Goal: Task Accomplishment & Management: Use online tool/utility

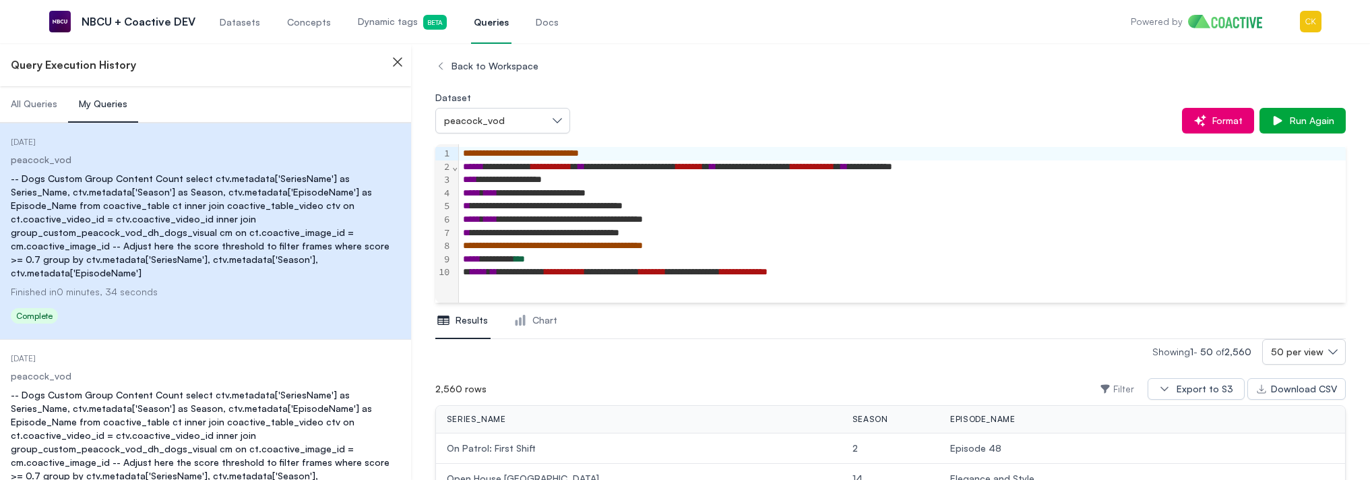
click at [32, 107] on span "All Queries" at bounding box center [34, 103] width 46 height 13
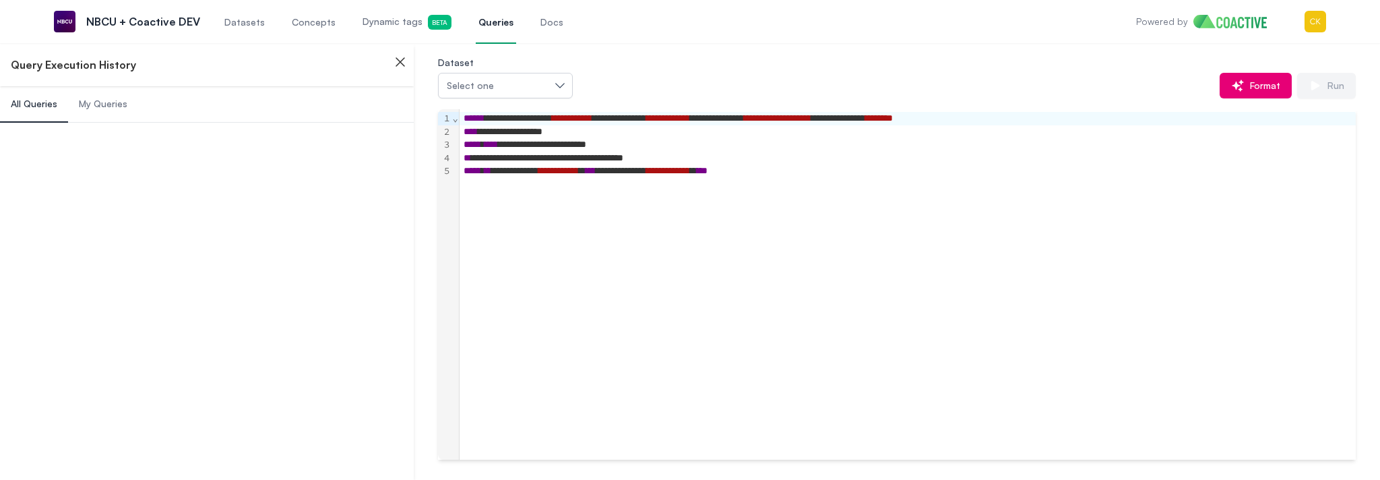
click at [250, 26] on span "Datasets" at bounding box center [244, 21] width 40 height 13
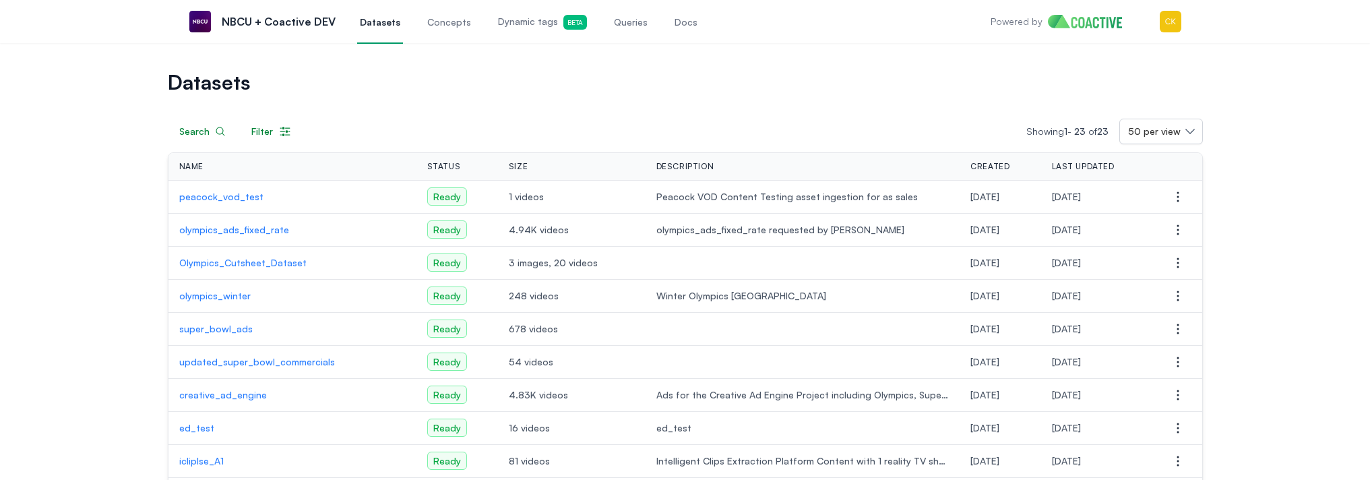
click at [620, 28] on span "Queries" at bounding box center [631, 21] width 34 height 13
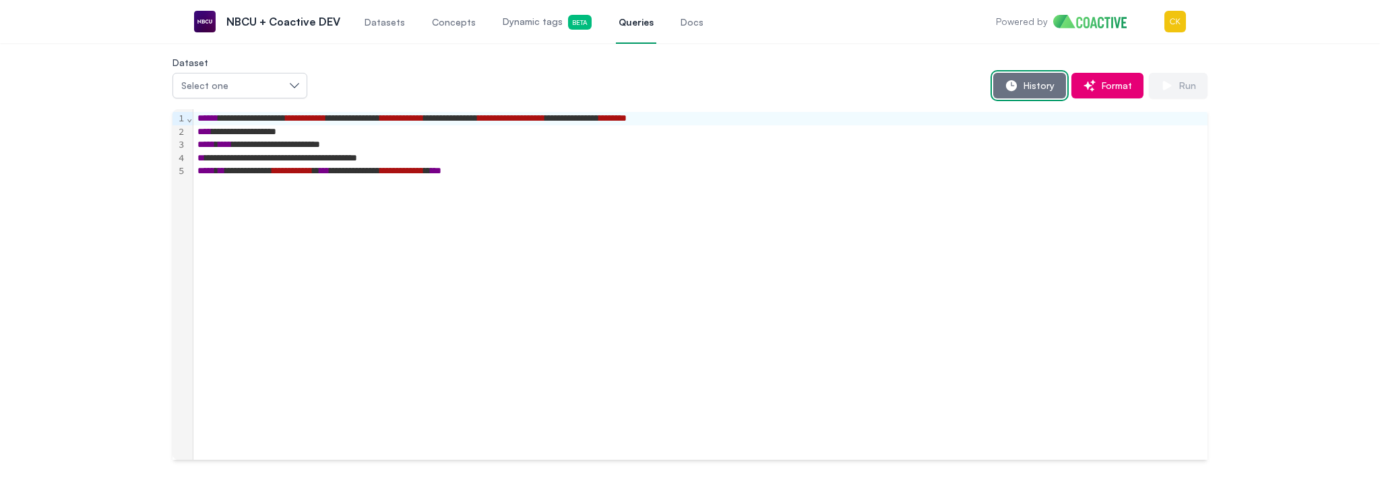
click at [1036, 89] on span "History" at bounding box center [1036, 85] width 36 height 13
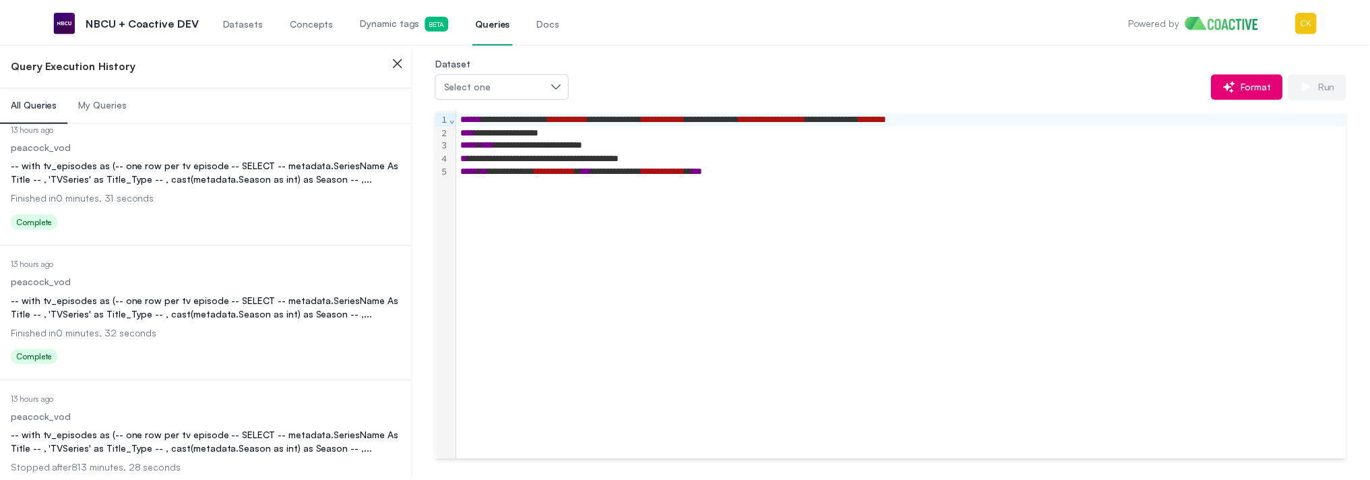
scroll to position [4064, 0]
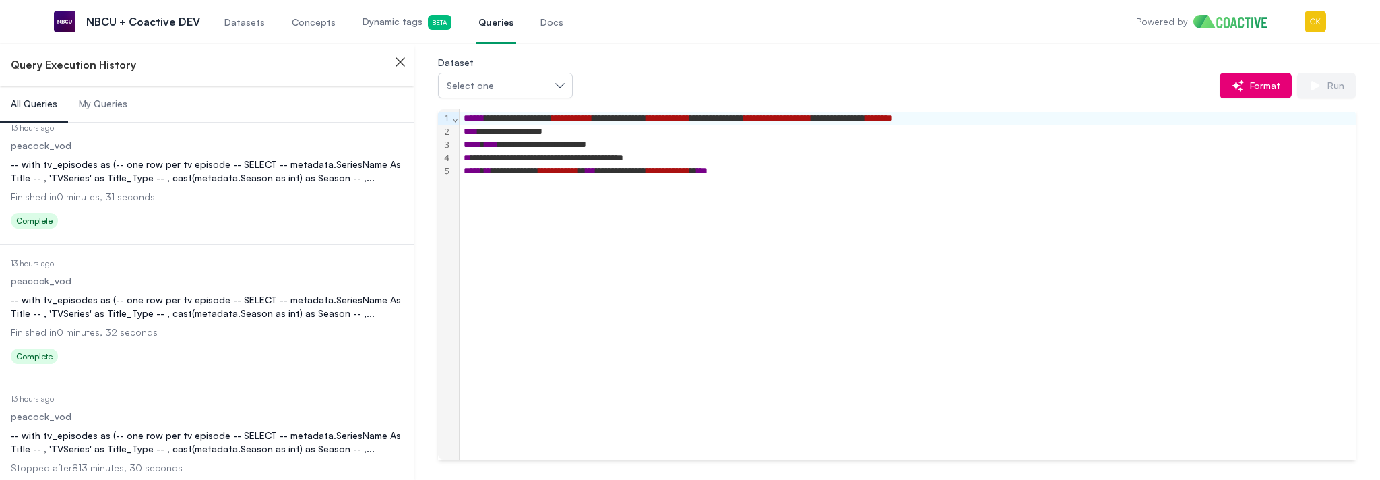
click at [133, 294] on div "-- with tv_episodes as (-- one row per tv episode -- SELECT -- metadata.SeriesN…" at bounding box center [207, 306] width 392 height 27
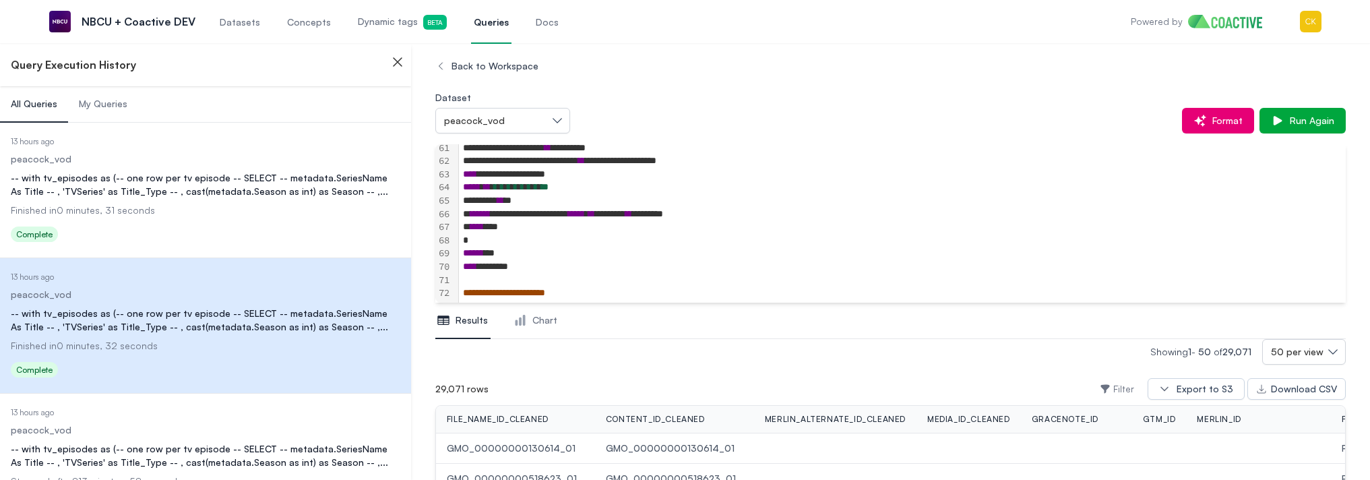
click at [614, 235] on div "*" at bounding box center [971, 240] width 1024 height 13
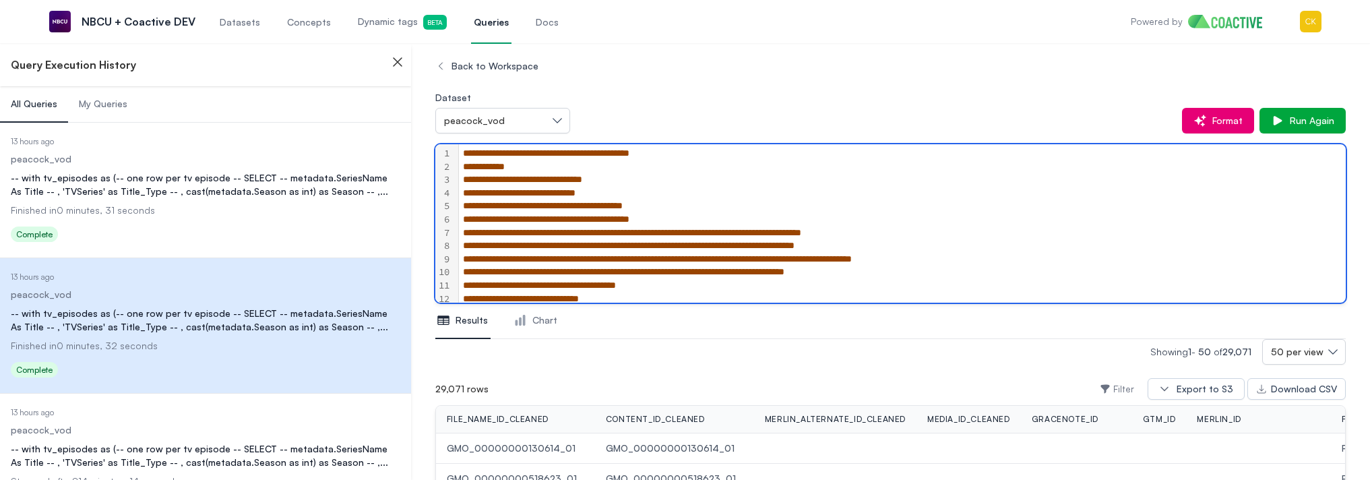
scroll to position [381, 0]
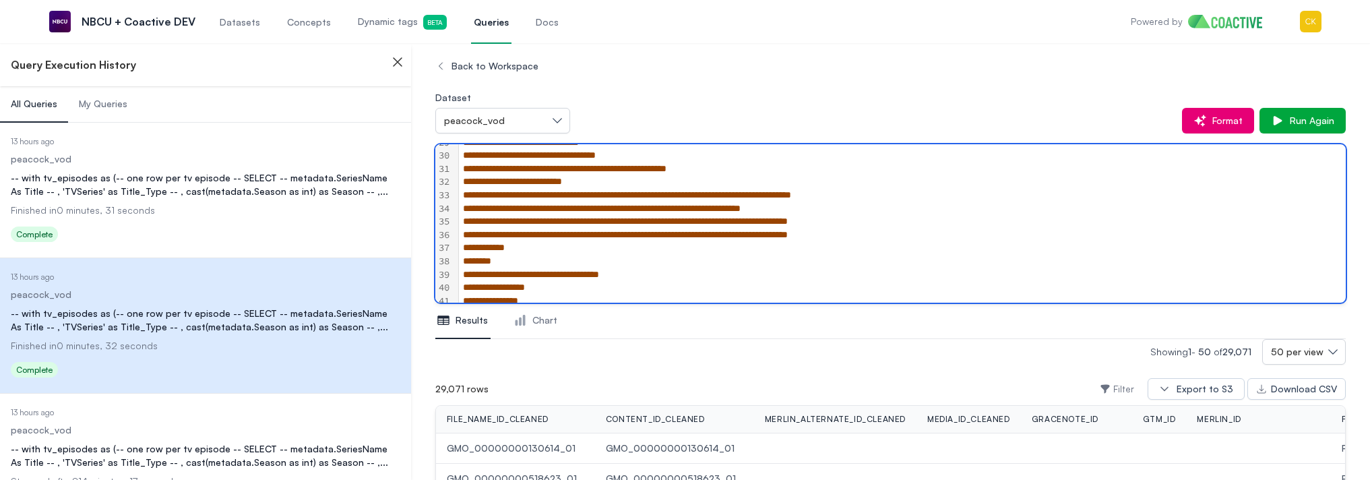
click at [129, 204] on span "Finished in 0 minutes, 31 seconds" at bounding box center [83, 209] width 144 height 11
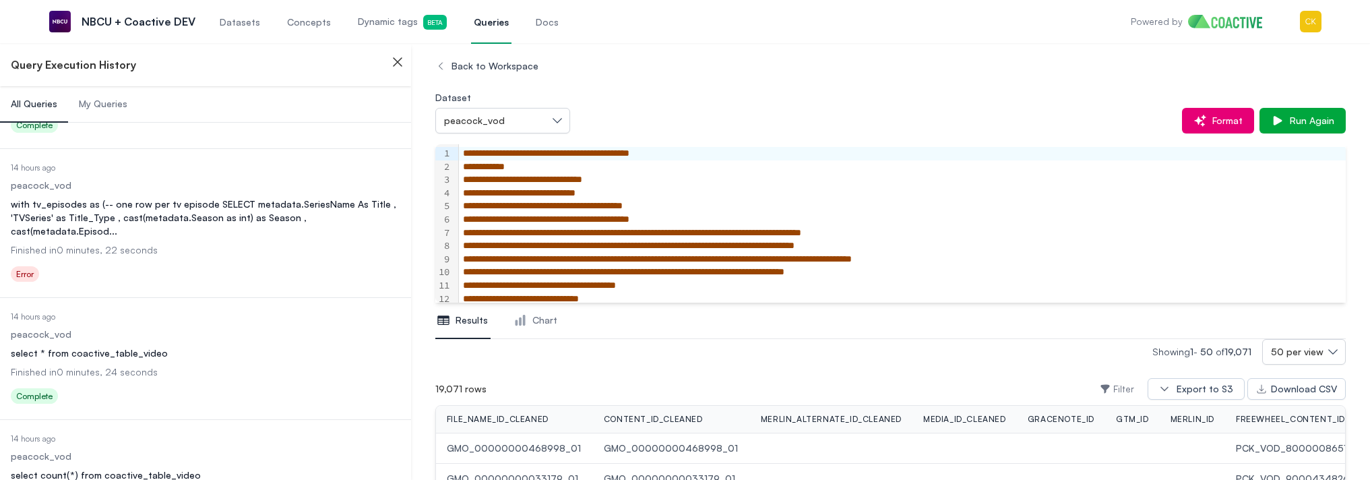
scroll to position [6000, 0]
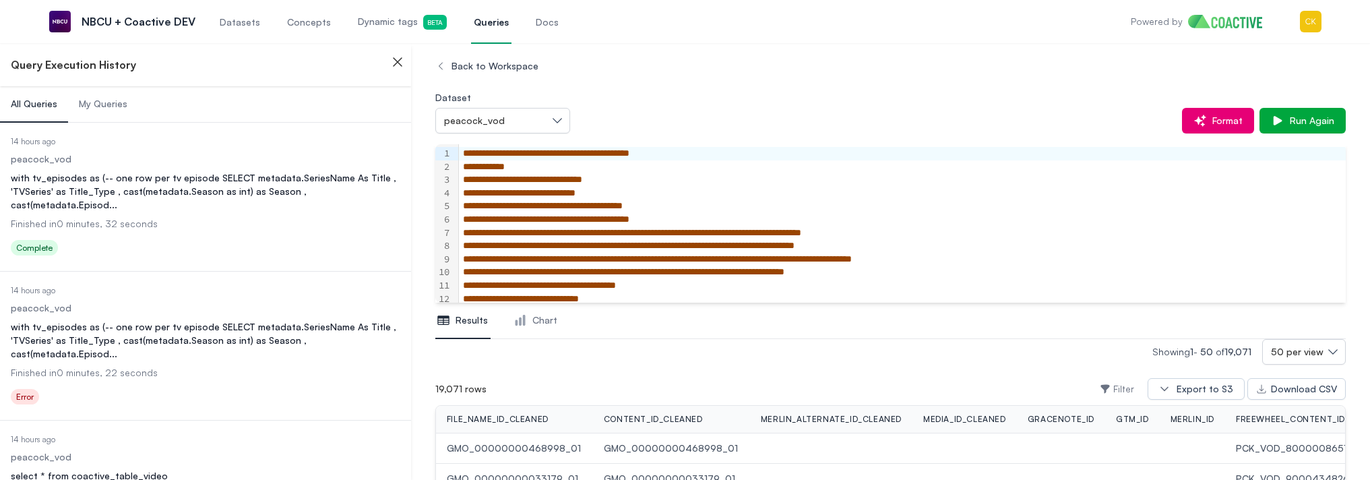
click at [107, 285] on dl "Date Executed 14 hours ago Dataset peacock_vod Query with tv_episodes as (-- on…" at bounding box center [205, 347] width 389 height 124
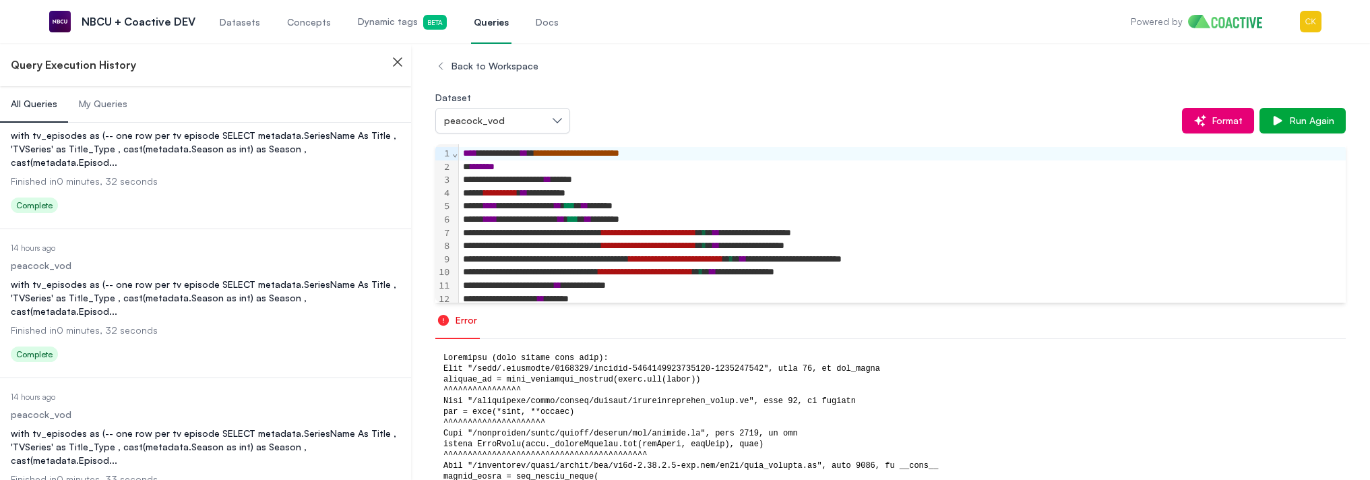
scroll to position [5594, 0]
